Goal: Information Seeking & Learning: Learn about a topic

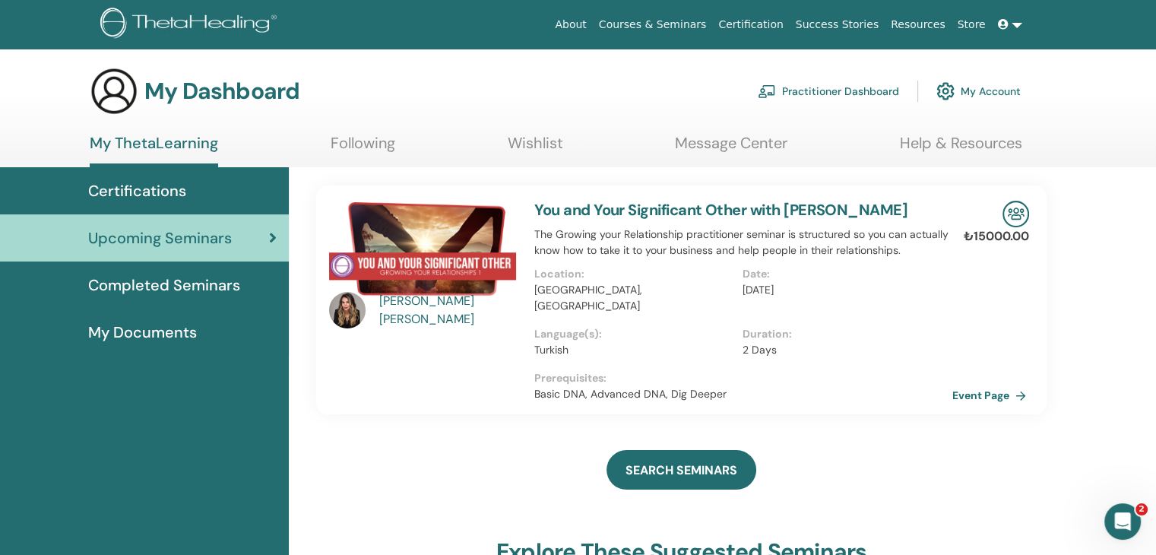
click at [983, 401] on link "Event Page" at bounding box center [992, 395] width 80 height 23
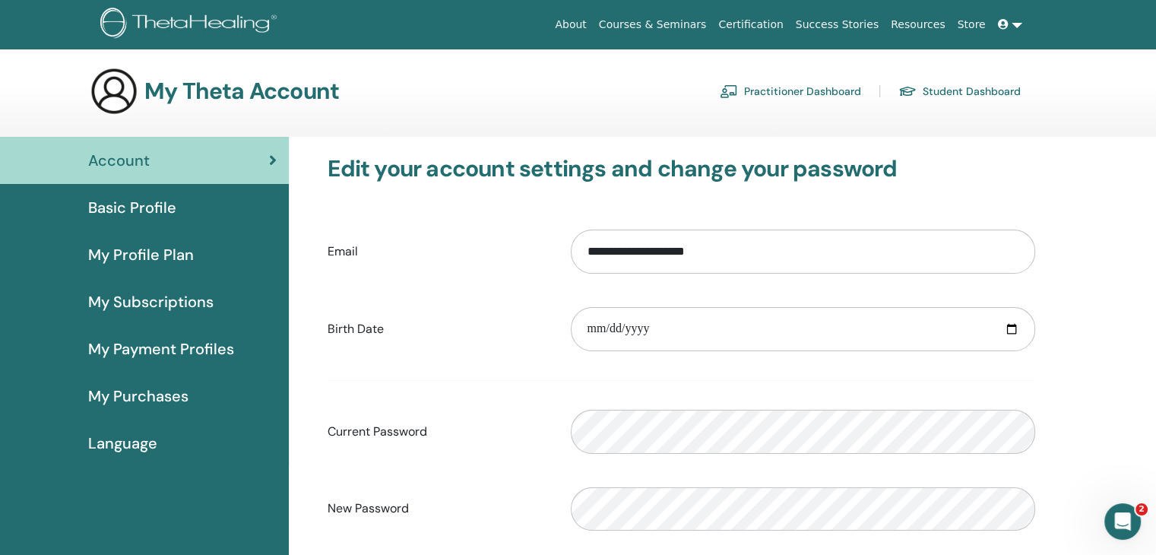
click at [143, 216] on span "Basic Profile" at bounding box center [132, 207] width 88 height 23
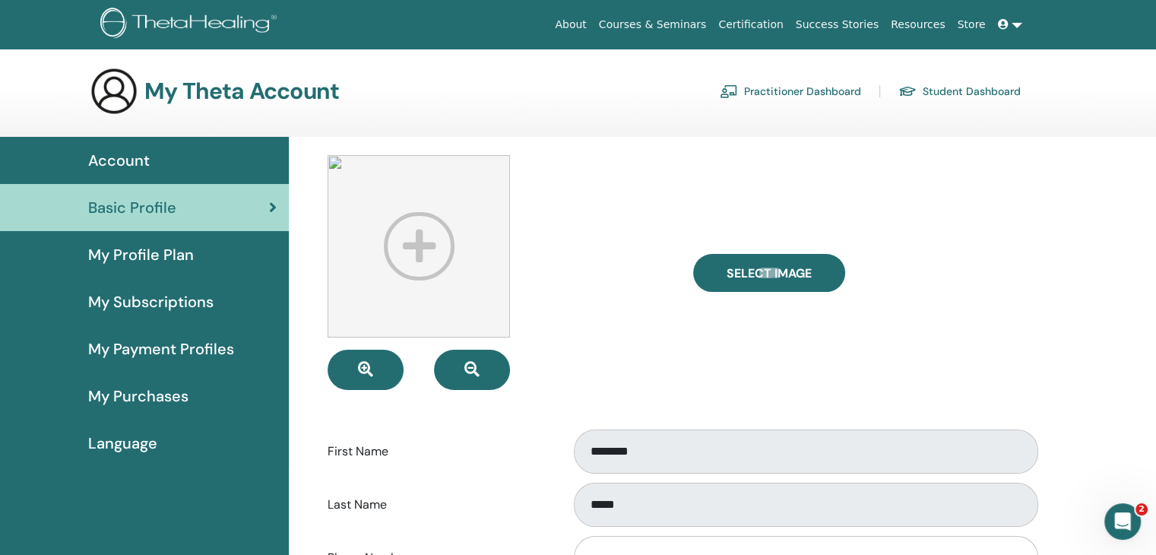
click at [188, 353] on span "My Payment Profiles" at bounding box center [161, 348] width 146 height 23
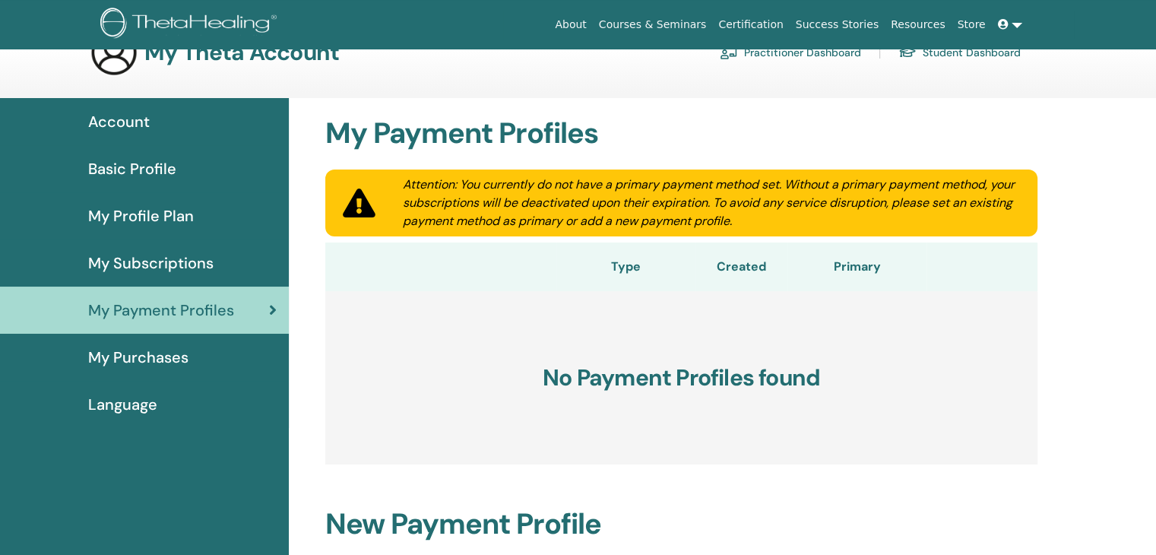
scroll to position [76, 0]
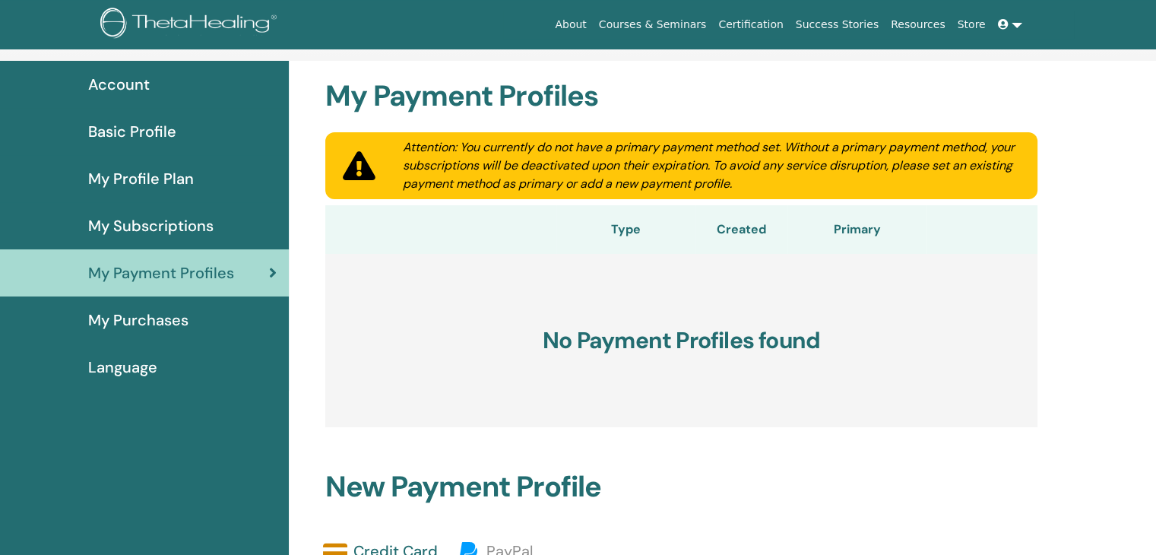
click at [138, 335] on link "My Purchases" at bounding box center [144, 319] width 289 height 47
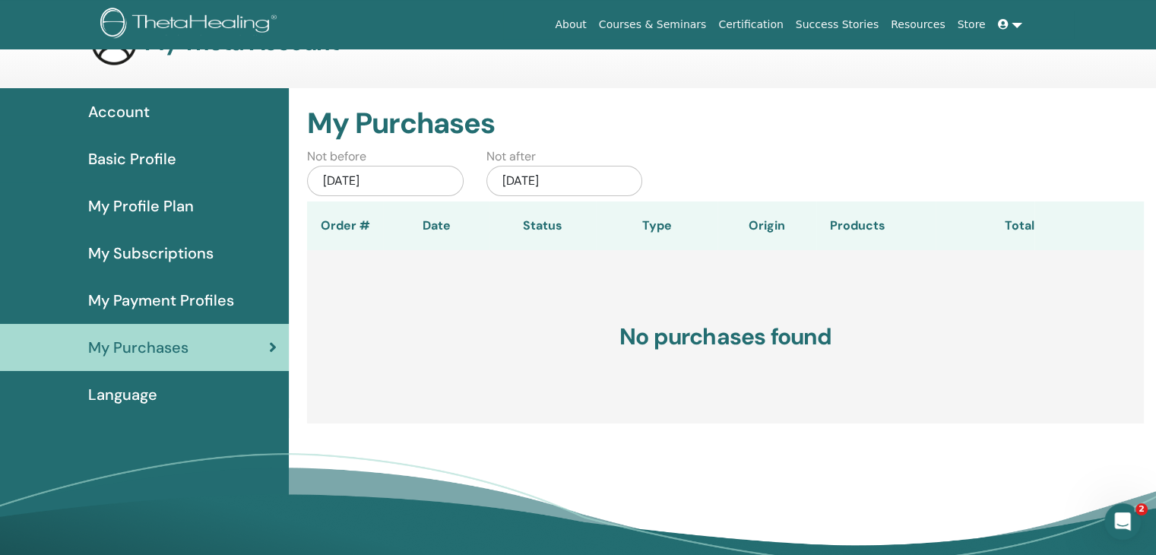
scroll to position [76, 0]
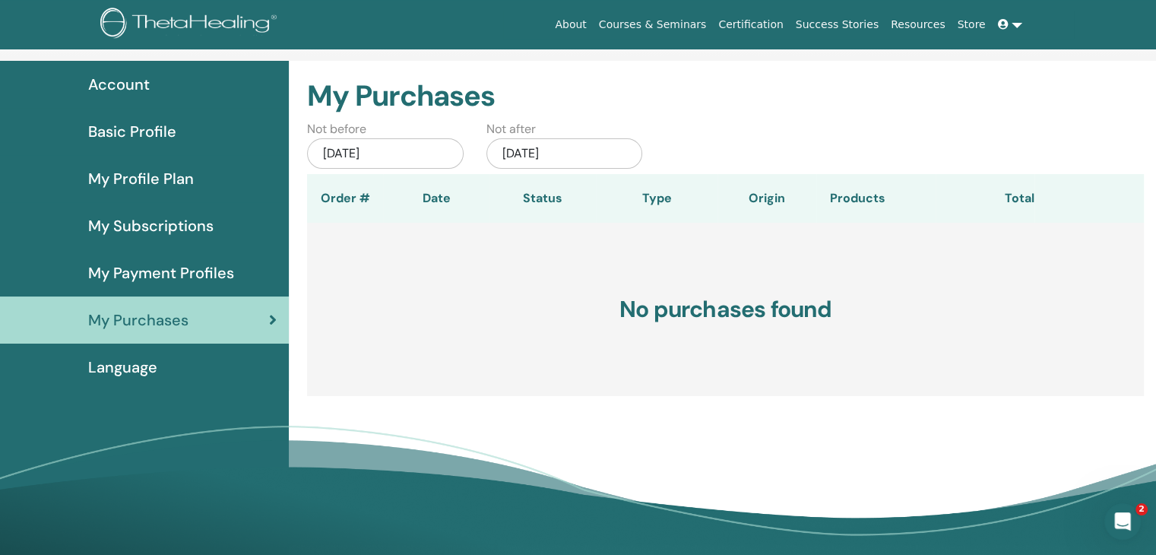
click at [100, 373] on span "Language" at bounding box center [122, 367] width 69 height 23
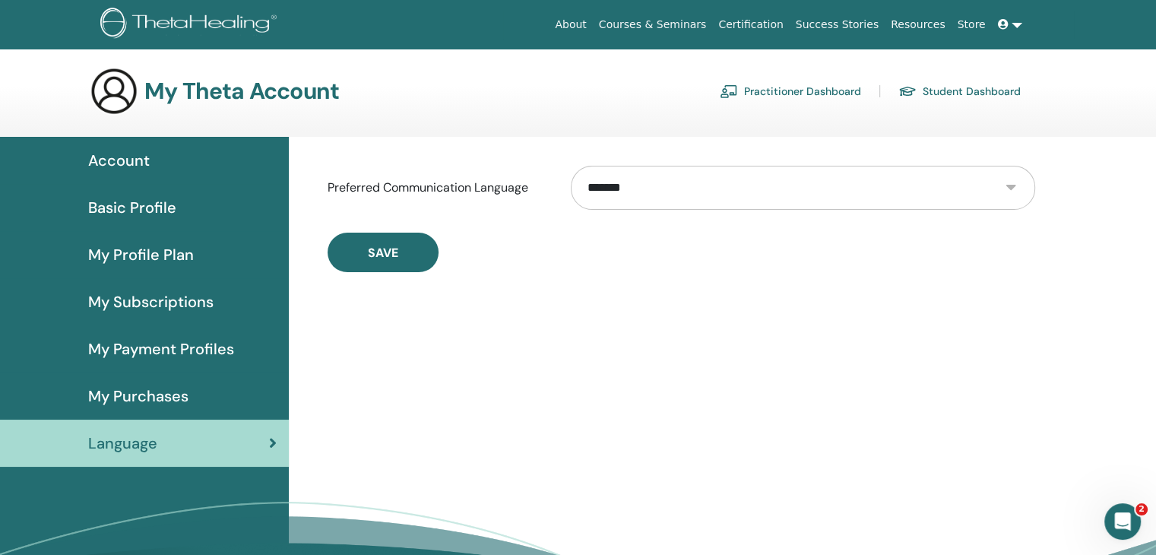
click at [704, 201] on select "**********" at bounding box center [803, 188] width 464 height 44
select select "***"
click at [571, 166] on select "**********" at bounding box center [803, 188] width 464 height 44
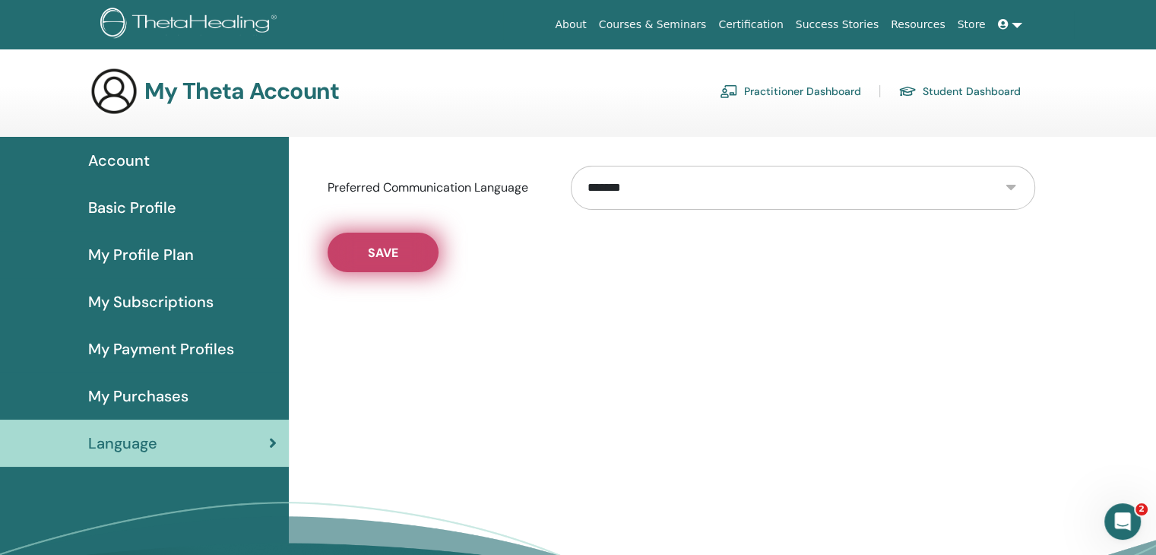
click at [384, 265] on button "Save" at bounding box center [383, 253] width 111 height 40
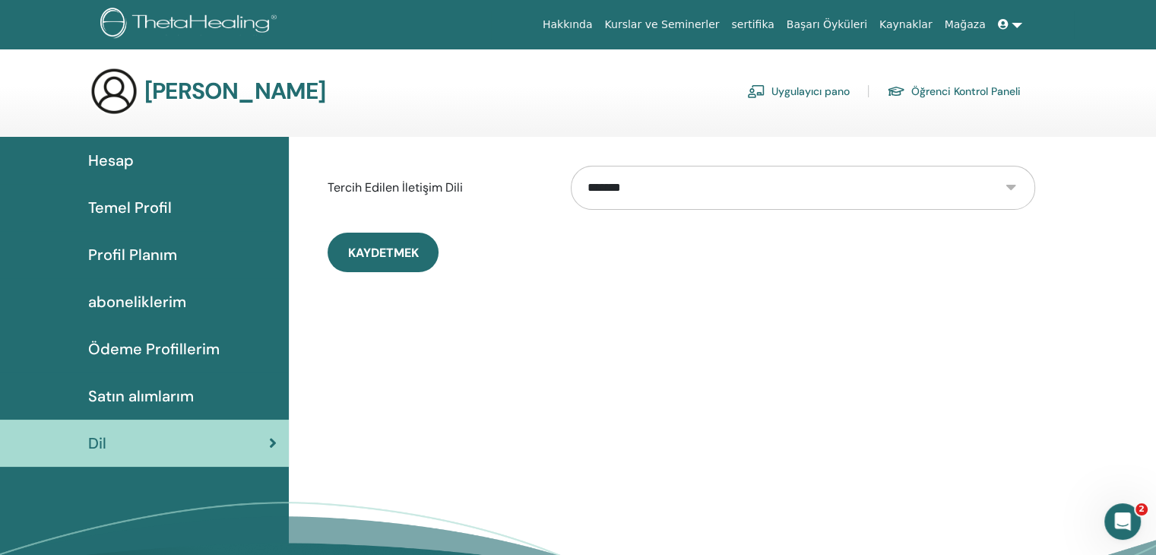
click at [121, 163] on span "Hesap" at bounding box center [111, 160] width 46 height 23
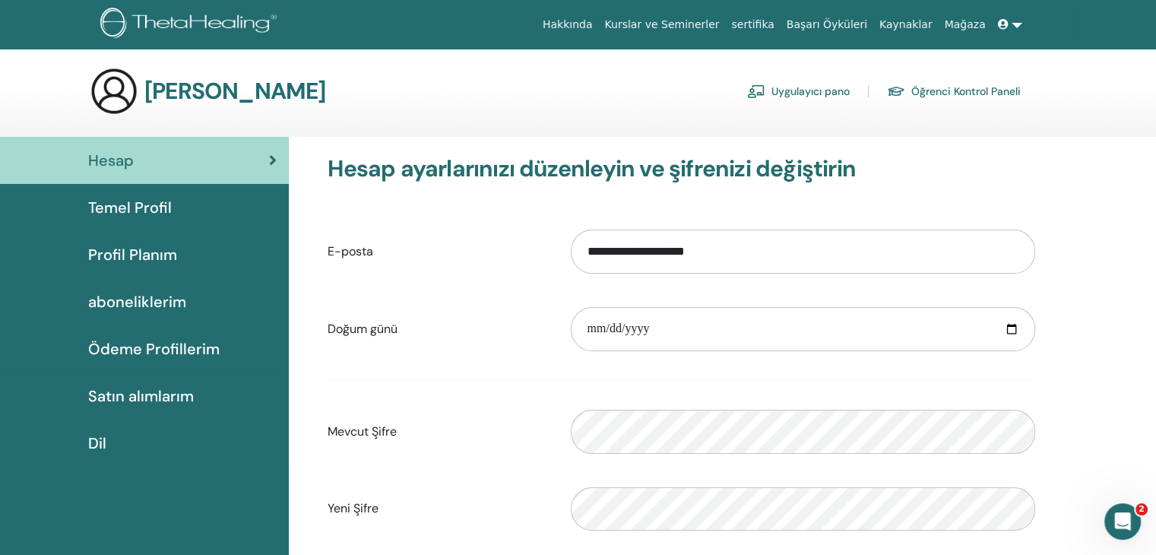
click at [143, 257] on span "Profil Planım" at bounding box center [132, 254] width 89 height 23
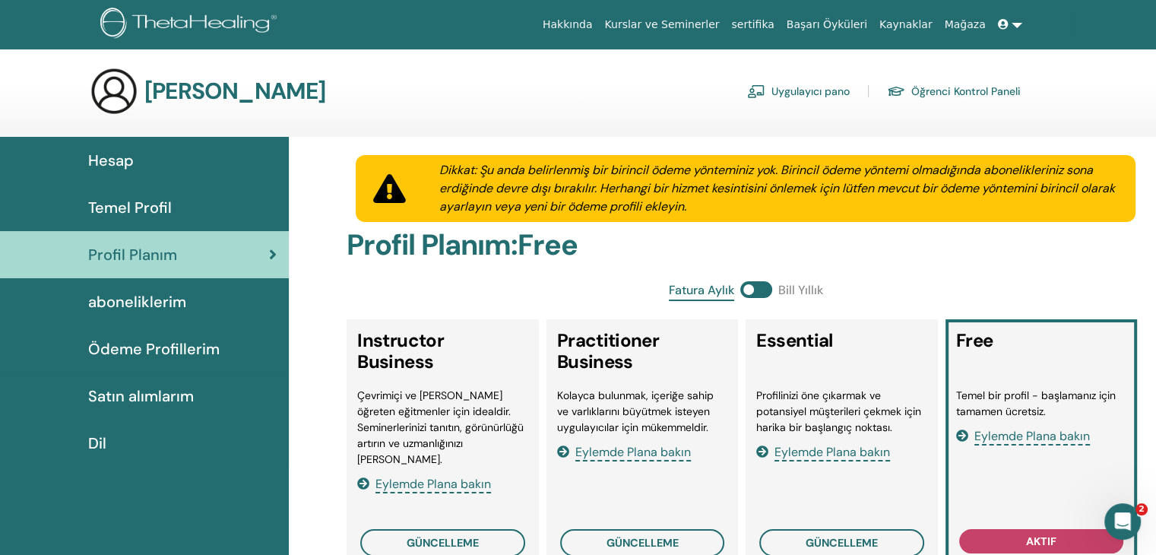
click at [109, 163] on span "Hesap" at bounding box center [111, 160] width 46 height 23
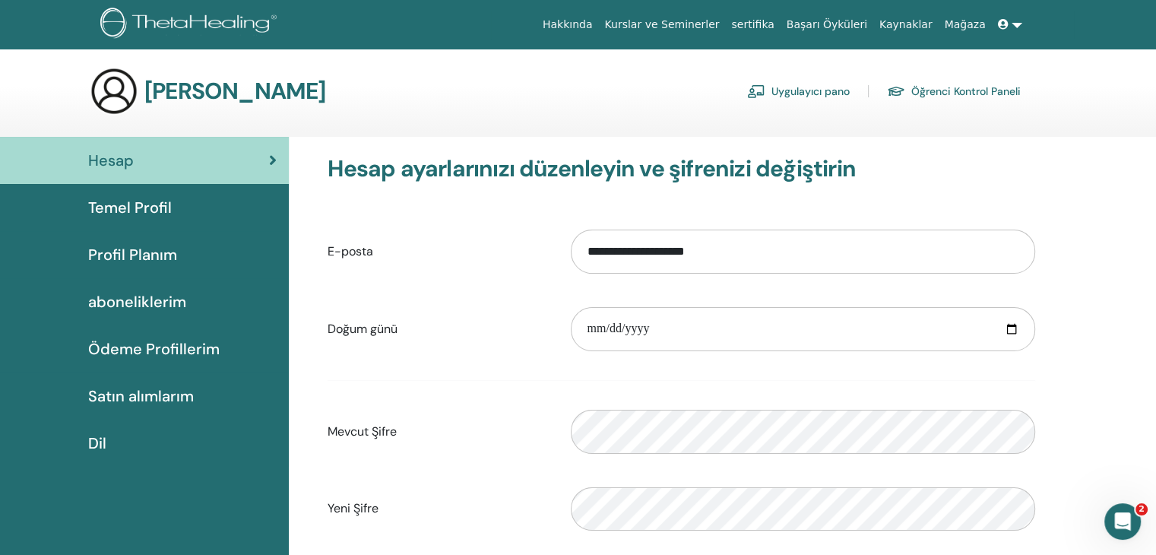
click at [688, 31] on link "Kurslar ve Seminerler" at bounding box center [661, 25] width 127 height 28
click at [687, 31] on link "Kurslar ve Seminerler" at bounding box center [661, 25] width 127 height 28
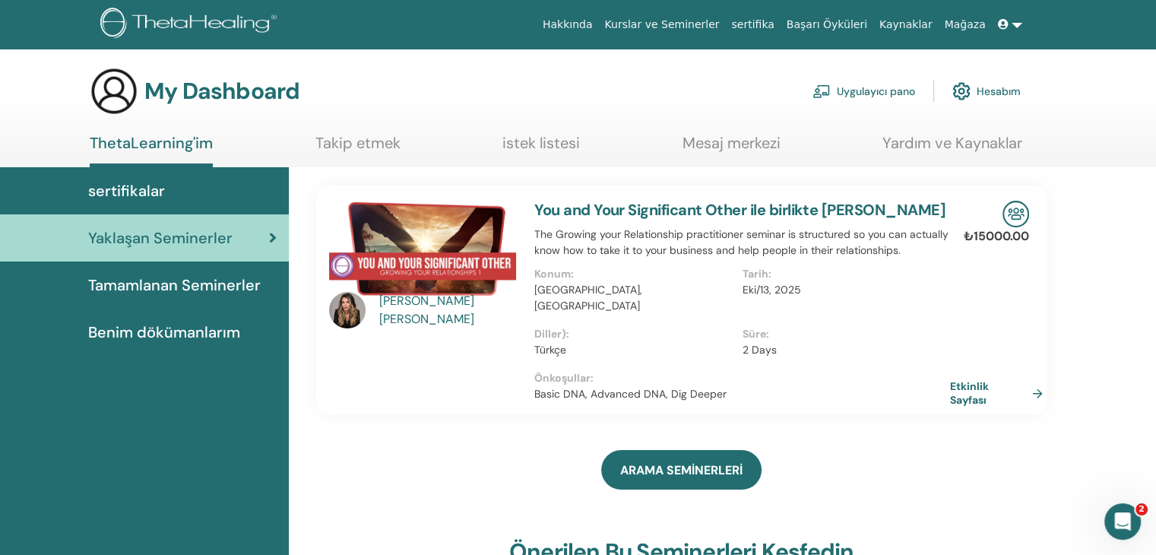
click at [1012, 217] on img at bounding box center [1015, 214] width 27 height 27
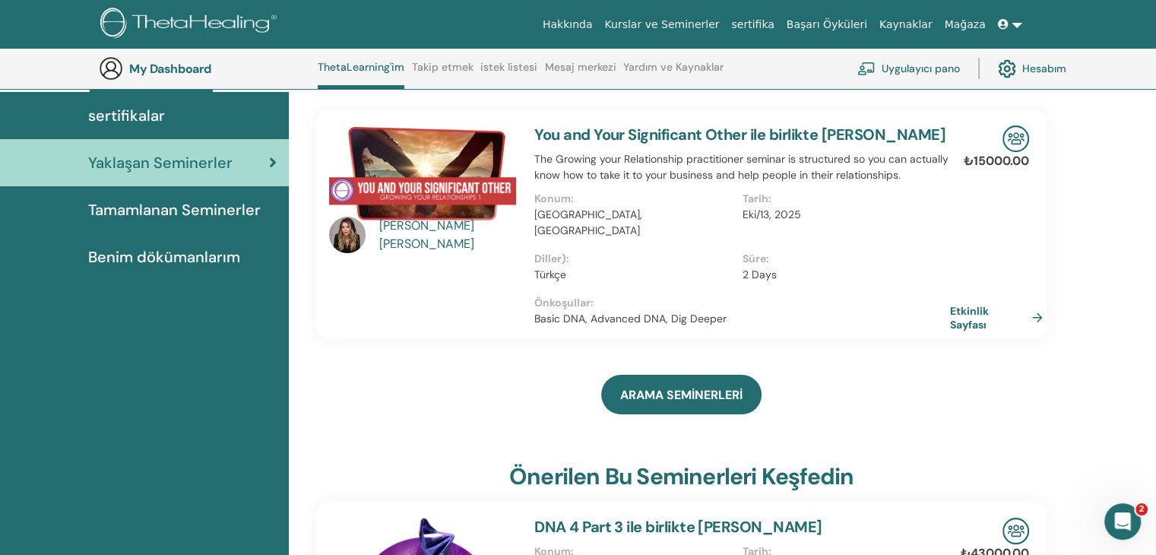
click at [392, 180] on img at bounding box center [422, 173] width 187 height 96
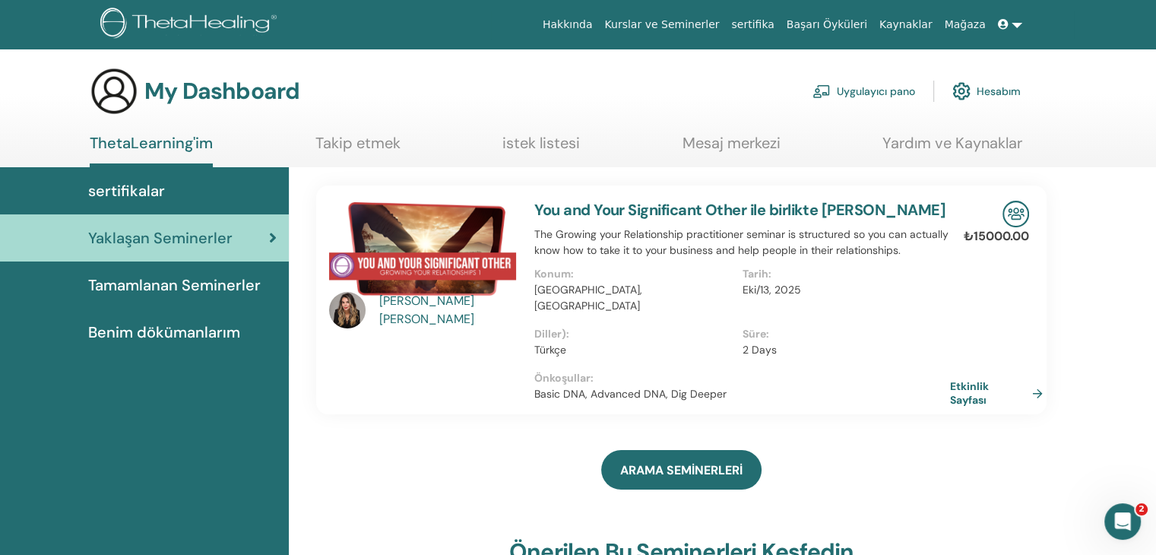
click at [474, 239] on img at bounding box center [422, 249] width 187 height 96
click at [422, 308] on div "Ayşe Gül Karataş Demirdelen" at bounding box center [449, 310] width 141 height 36
click at [436, 240] on img at bounding box center [422, 249] width 187 height 96
click at [434, 244] on img at bounding box center [422, 249] width 187 height 96
click at [1120, 523] on icon "Intercom Messenger uygulamasını aç" at bounding box center [1120, 519] width 25 height 25
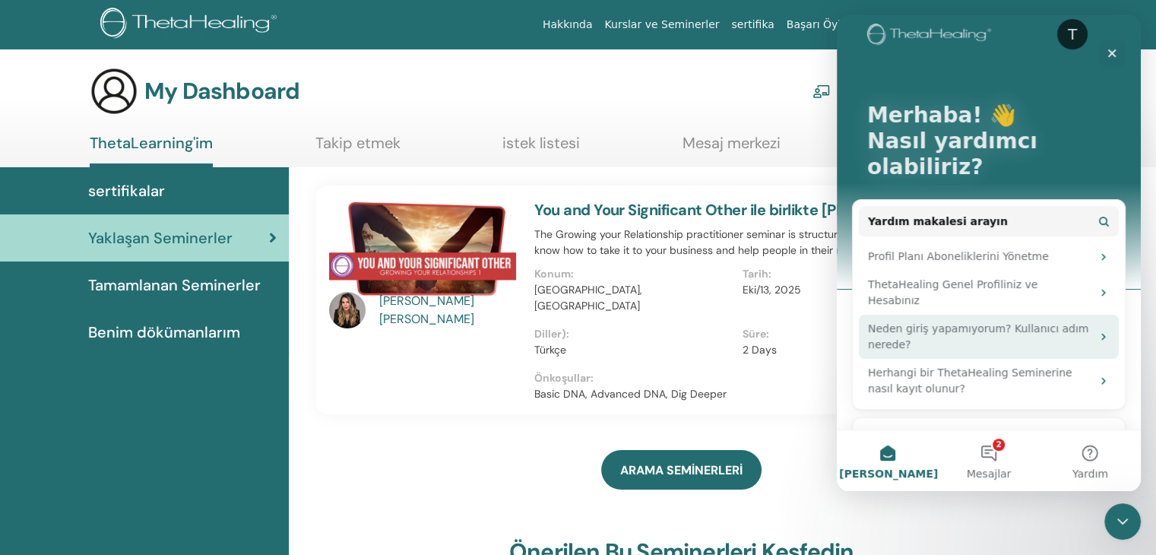
scroll to position [31, 0]
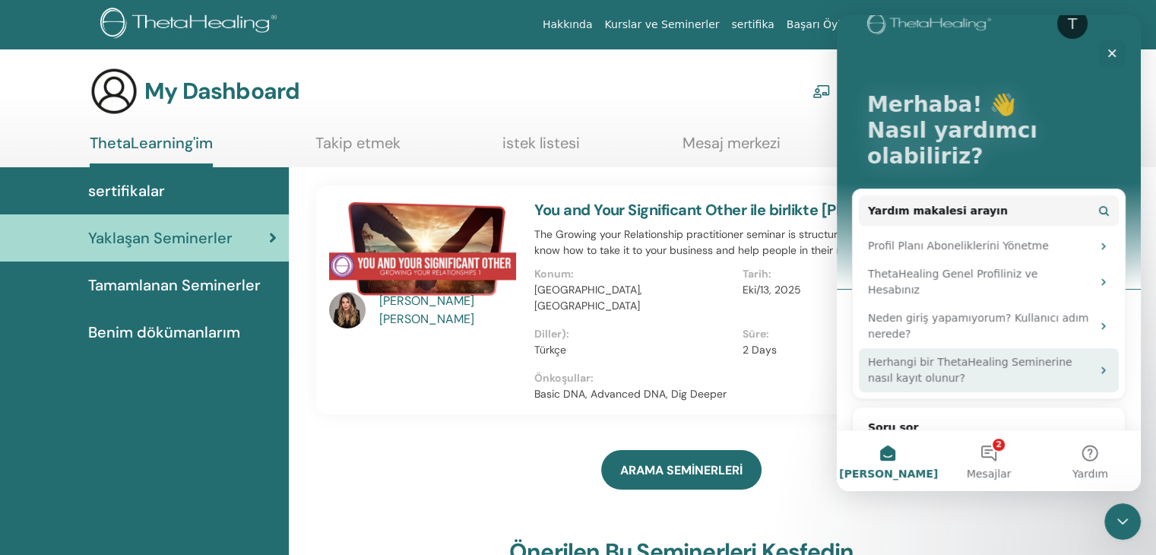
click at [919, 354] on div "Herhangi bir ThetaHealing Seminerine nasıl kayıt olunur?" at bounding box center [979, 370] width 223 height 32
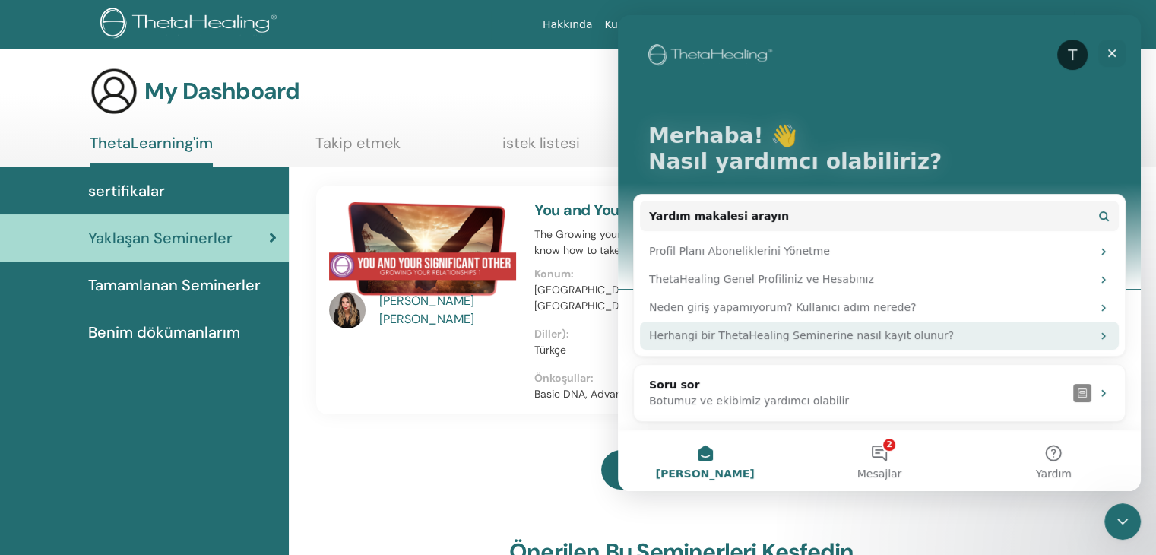
scroll to position [0, 0]
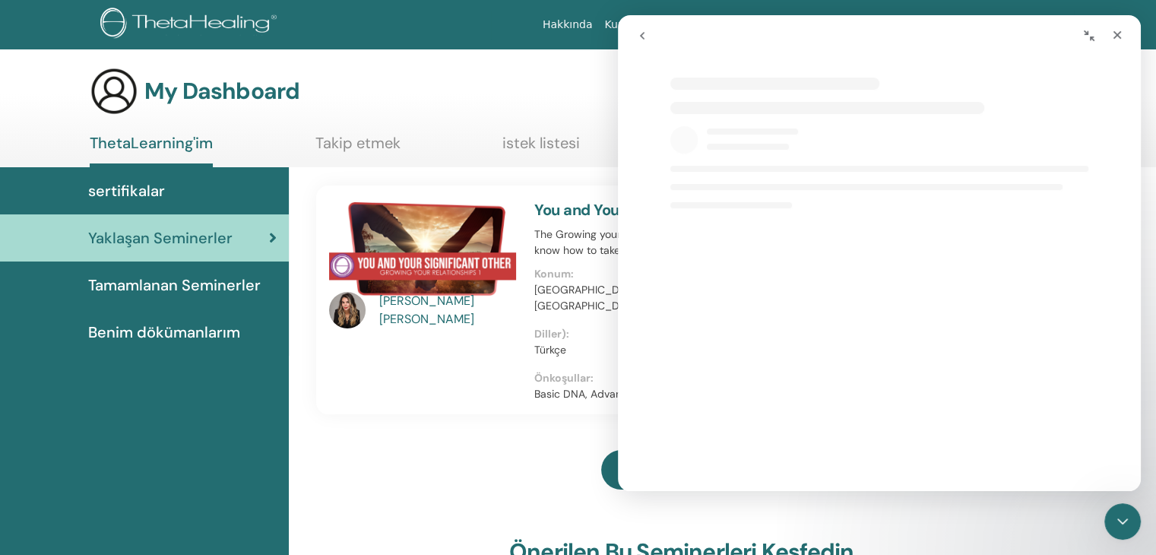
select select "**"
click at [145, 188] on span "sertifikalar" at bounding box center [126, 190] width 77 height 23
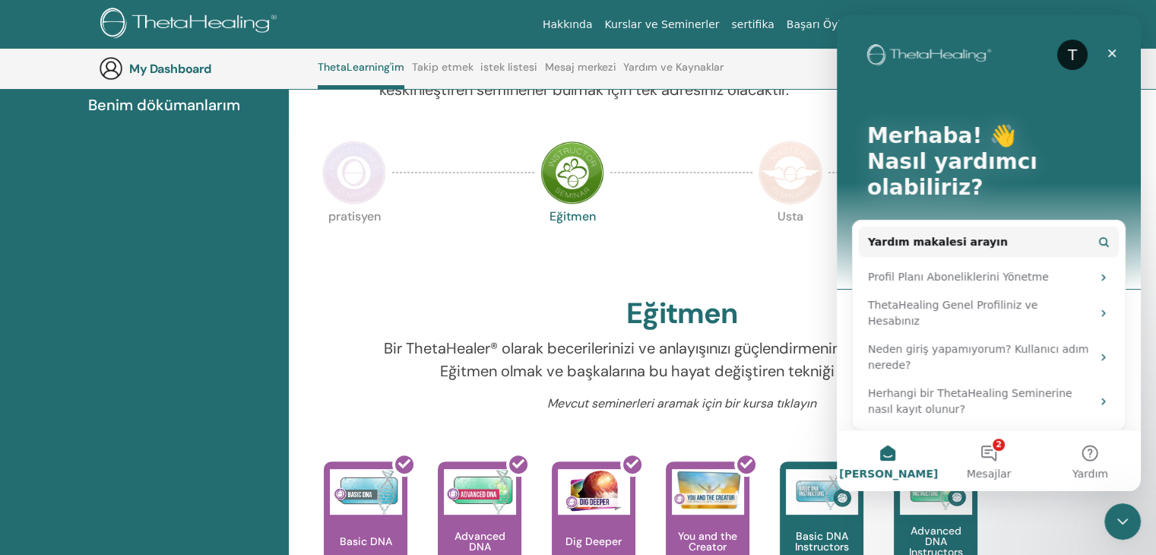
click at [584, 182] on img at bounding box center [572, 173] width 64 height 64
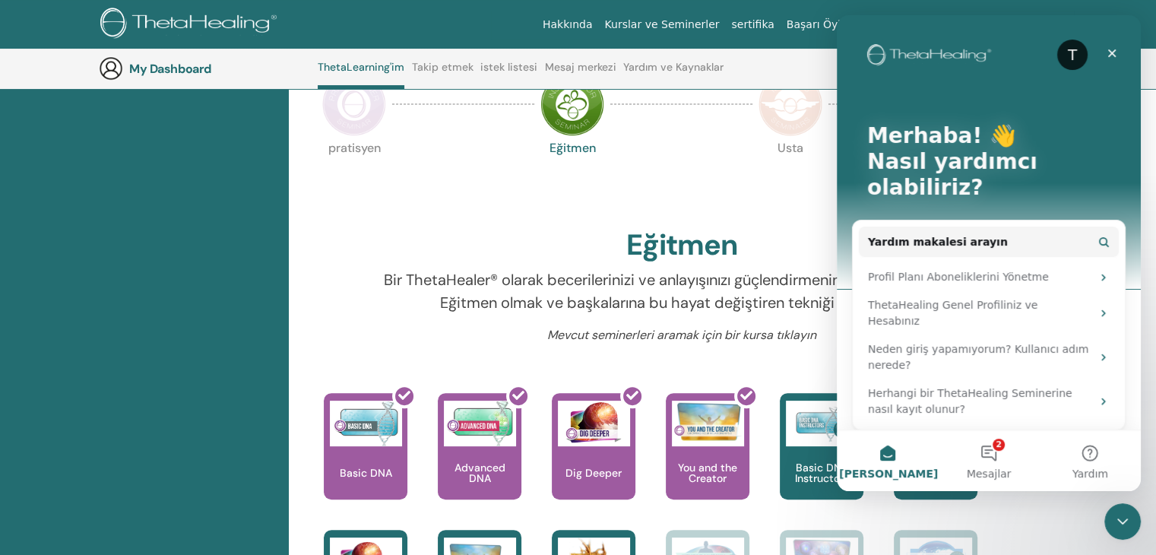
scroll to position [343, 0]
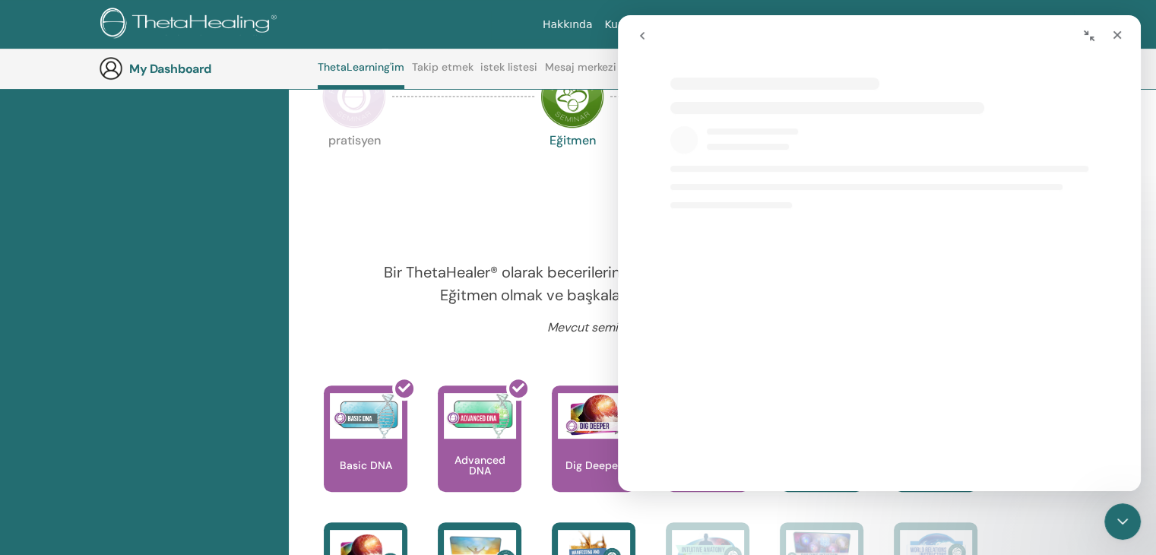
select select "**"
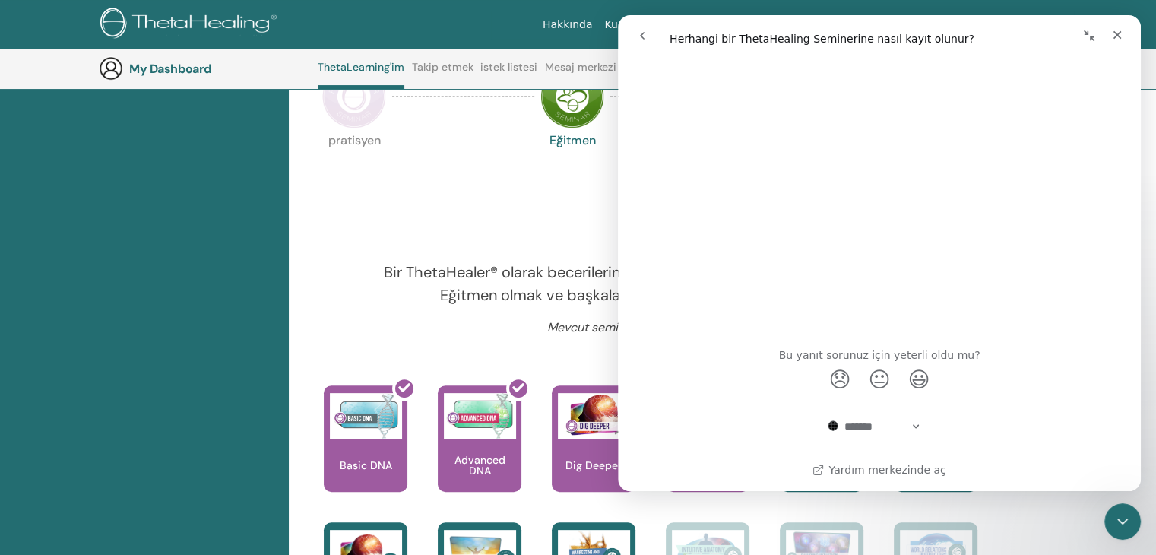
scroll to position [1216, 0]
click at [444, 212] on div "pratisyen Eğitmen Usta Bilim Sertifikası" at bounding box center [681, 172] width 730 height 82
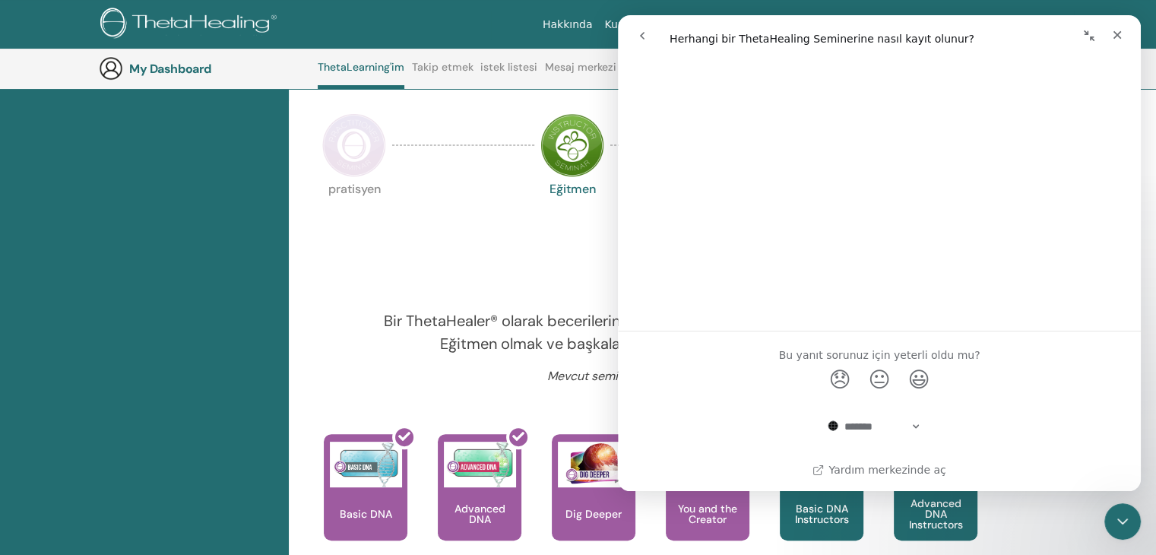
scroll to position [267, 0]
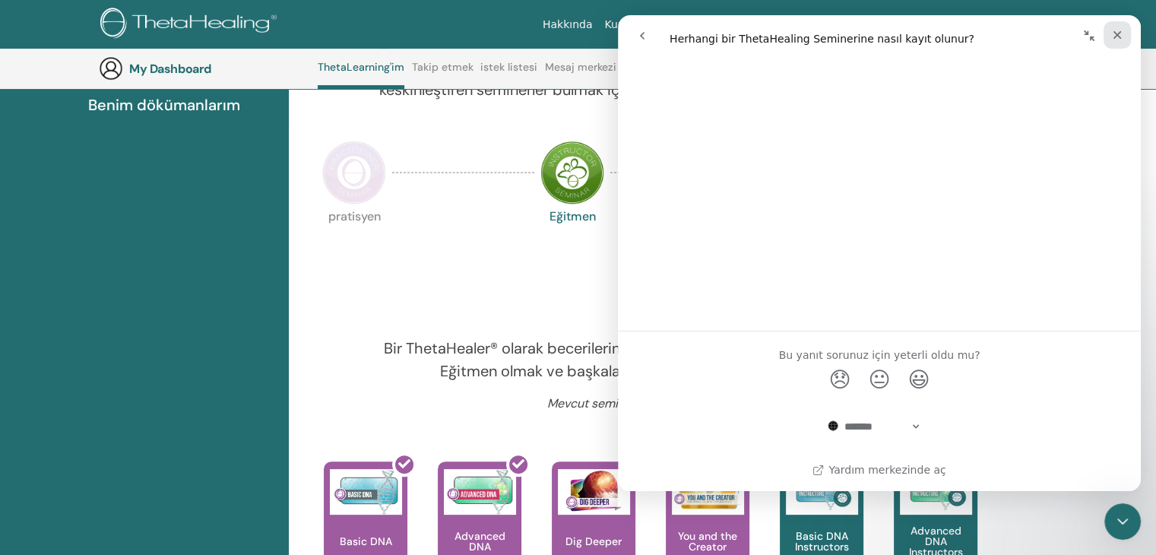
click at [1125, 43] on div "Kapat" at bounding box center [1116, 34] width 27 height 27
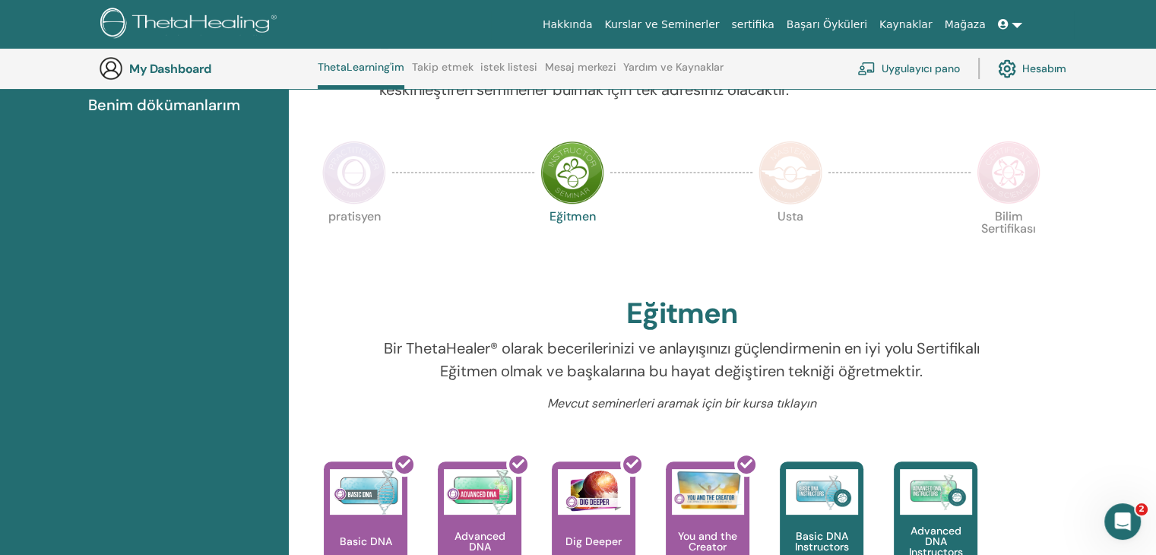
scroll to position [0, 0]
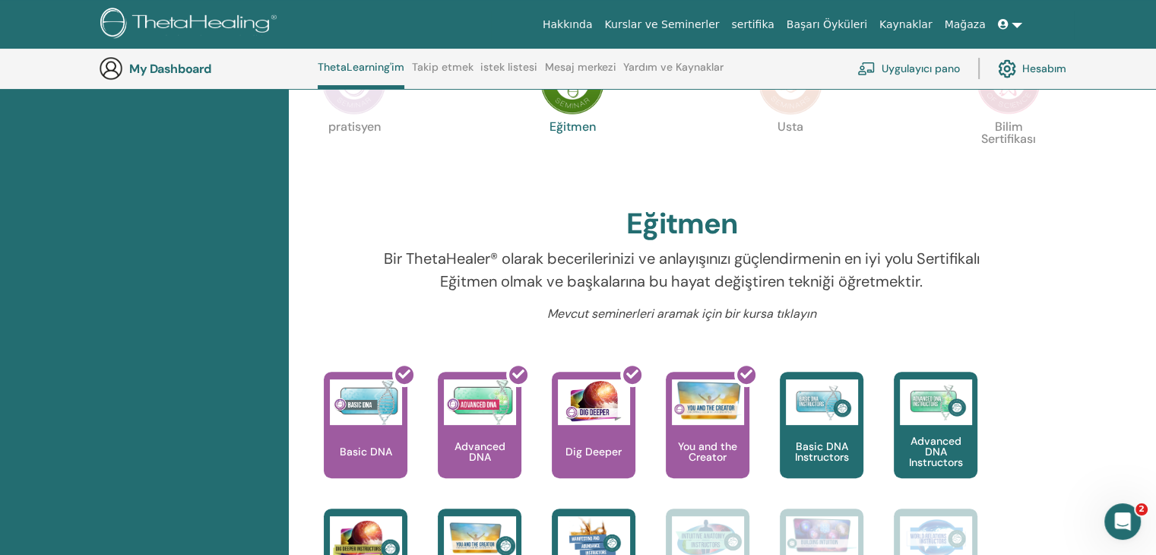
select select "**"
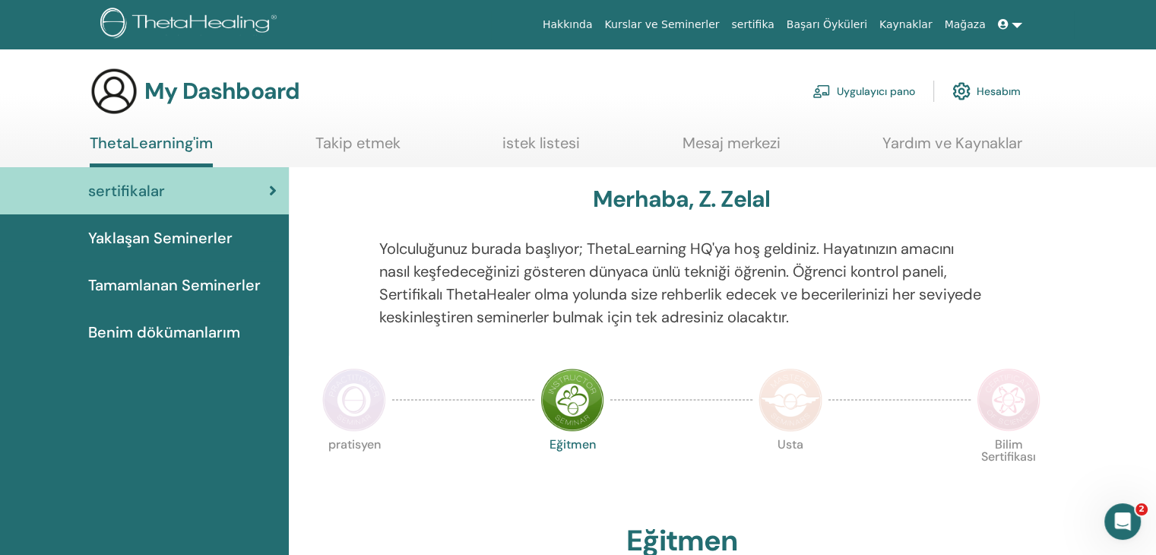
click at [349, 397] on img at bounding box center [354, 400] width 64 height 64
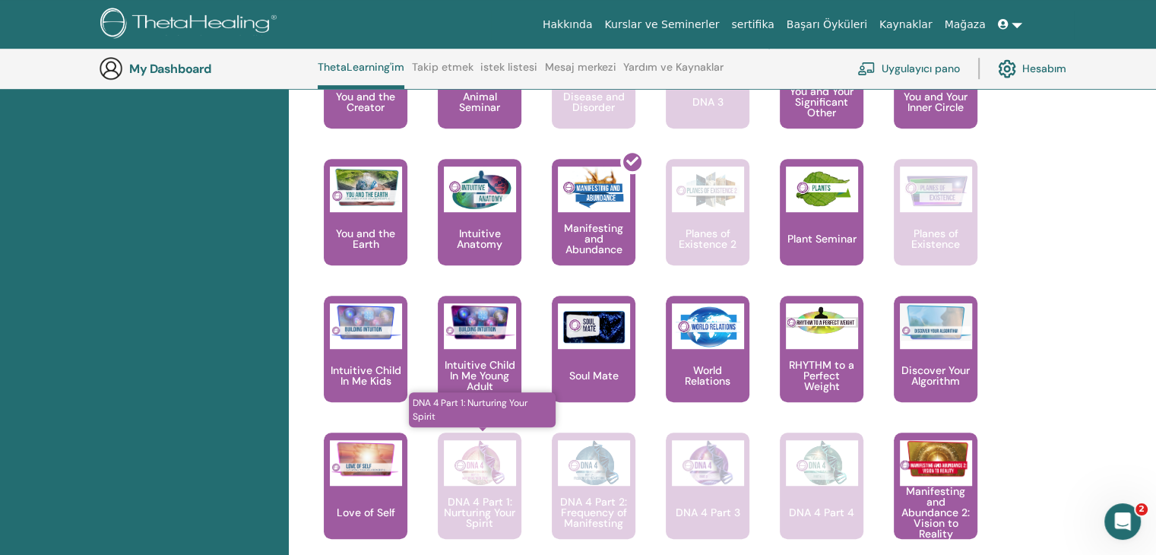
scroll to position [875, 0]
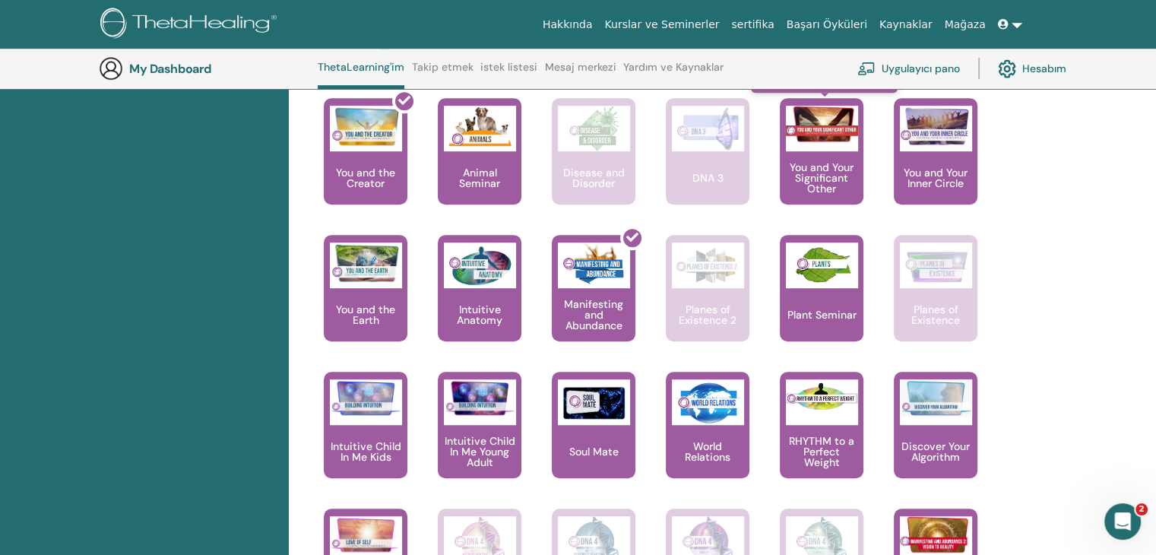
click at [827, 135] on img at bounding box center [822, 124] width 72 height 37
click at [827, 138] on img at bounding box center [822, 124] width 72 height 37
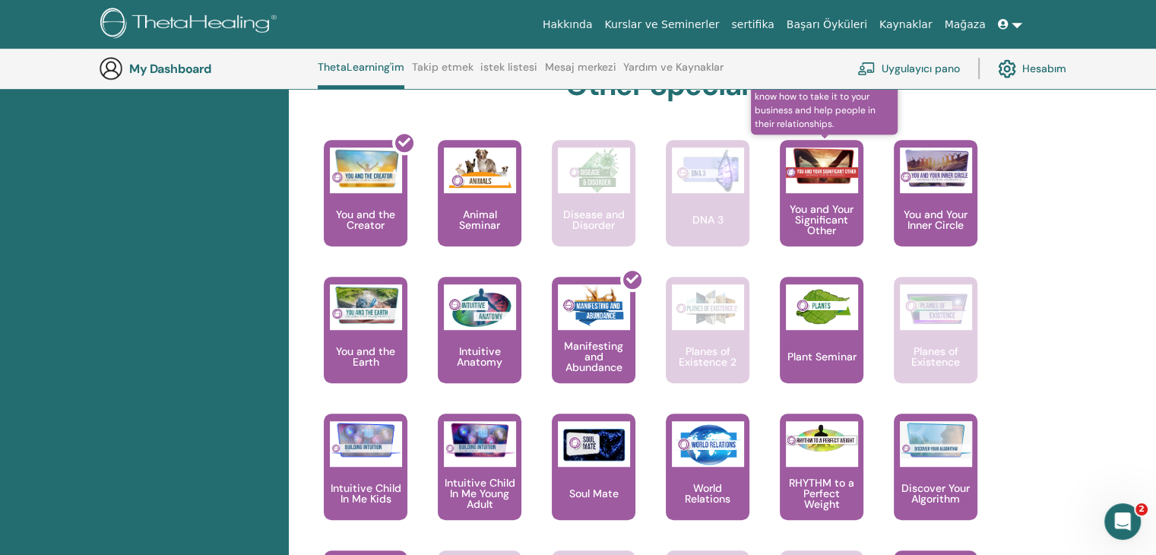
scroll to position [799, 0]
